Goal: Transaction & Acquisition: Purchase product/service

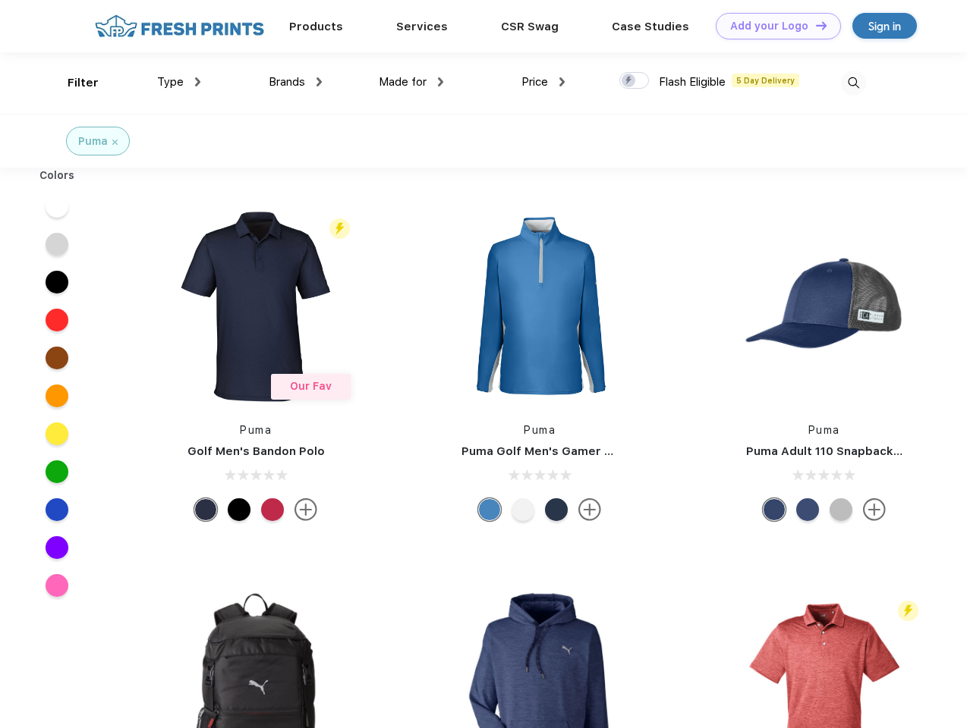
scroll to position [1, 0]
click at [772, 26] on link "Add your Logo Design Tool" at bounding box center [777, 26] width 125 height 27
click at [0, 0] on div "Design Tool" at bounding box center [0, 0] width 0 height 0
click at [814, 25] on link "Add your Logo Design Tool" at bounding box center [777, 26] width 125 height 27
click at [73, 83] on div "Filter" at bounding box center [83, 82] width 31 height 17
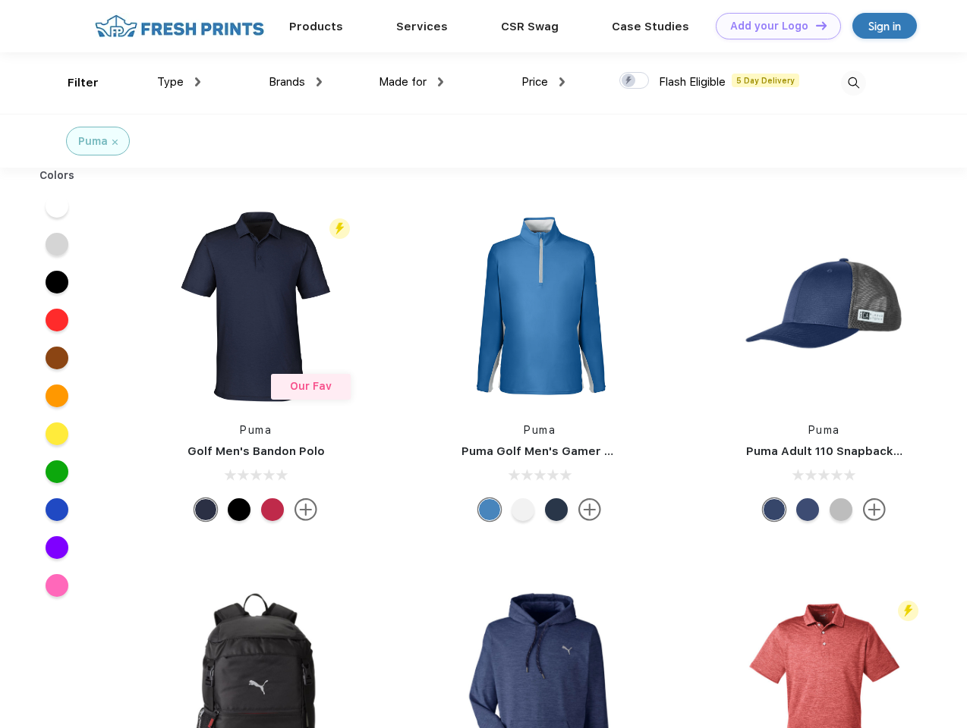
click at [179, 82] on span "Type" at bounding box center [170, 82] width 27 height 14
click at [295, 82] on span "Brands" at bounding box center [287, 82] width 36 height 14
click at [411, 82] on span "Made for" at bounding box center [403, 82] width 48 height 14
click at [543, 82] on span "Price" at bounding box center [534, 82] width 27 height 14
click at [634, 81] on div at bounding box center [634, 80] width 30 height 17
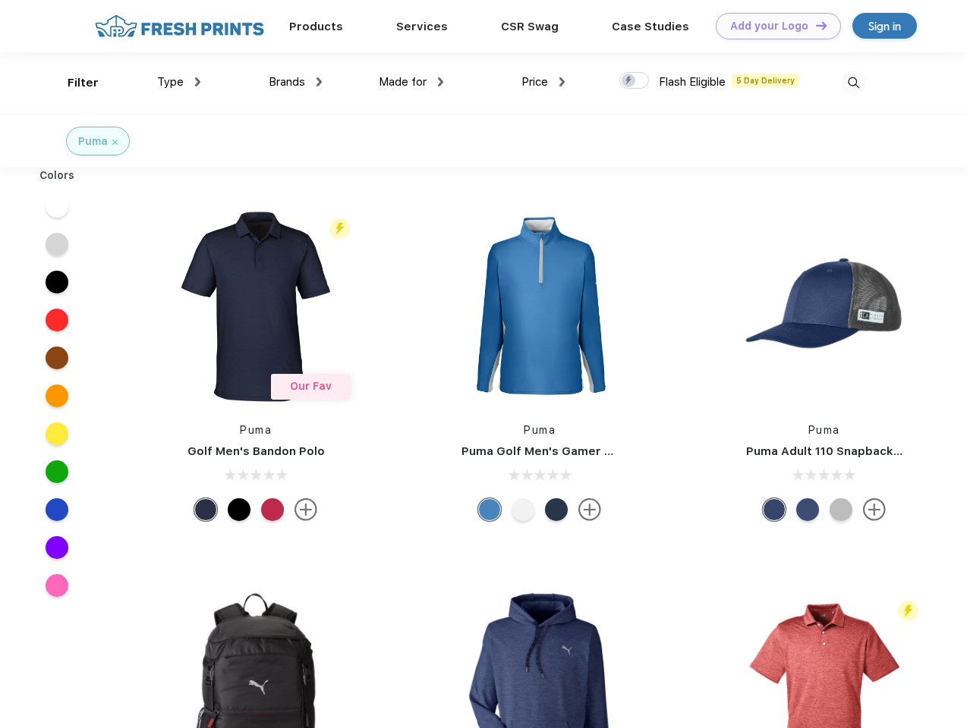
click at [629, 81] on input "checkbox" at bounding box center [624, 76] width 10 height 10
click at [853, 83] on img at bounding box center [853, 83] width 25 height 25
